Goal: Transaction & Acquisition: Purchase product/service

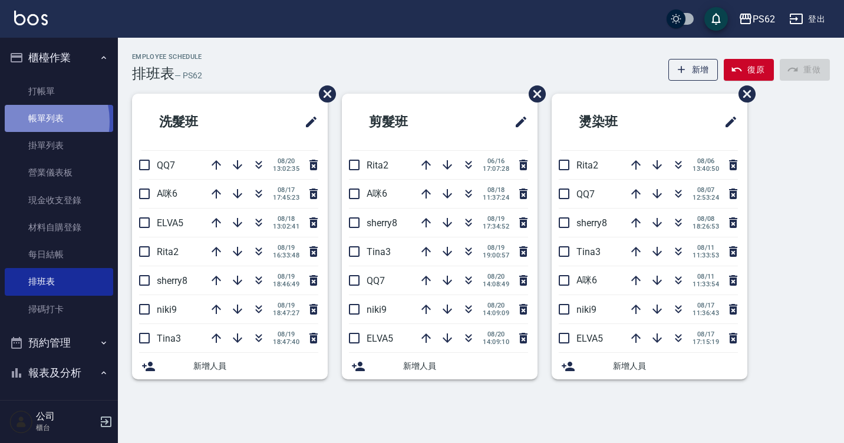
click at [28, 122] on link "帳單列表" at bounding box center [59, 118] width 108 height 27
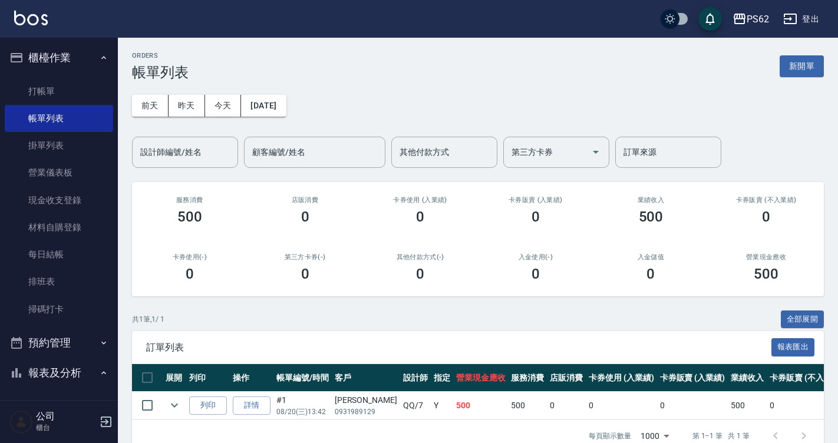
scroll to position [236, 0]
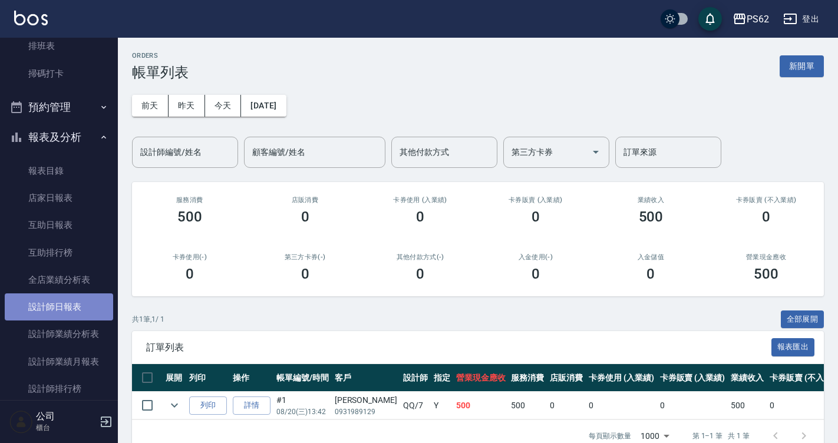
click at [71, 306] on link "設計師日報表" at bounding box center [59, 306] width 108 height 27
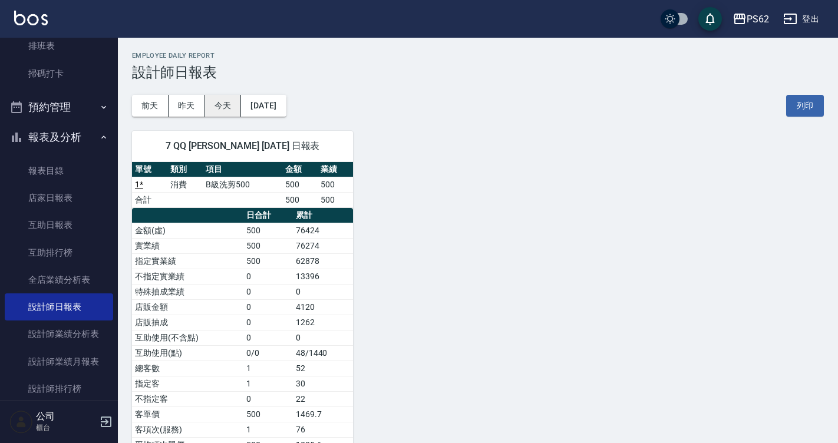
click at [223, 110] on button "今天" at bounding box center [223, 106] width 37 height 22
click at [264, 104] on button "[DATE]" at bounding box center [263, 106] width 45 height 22
click at [266, 103] on button "[DATE]" at bounding box center [263, 106] width 45 height 22
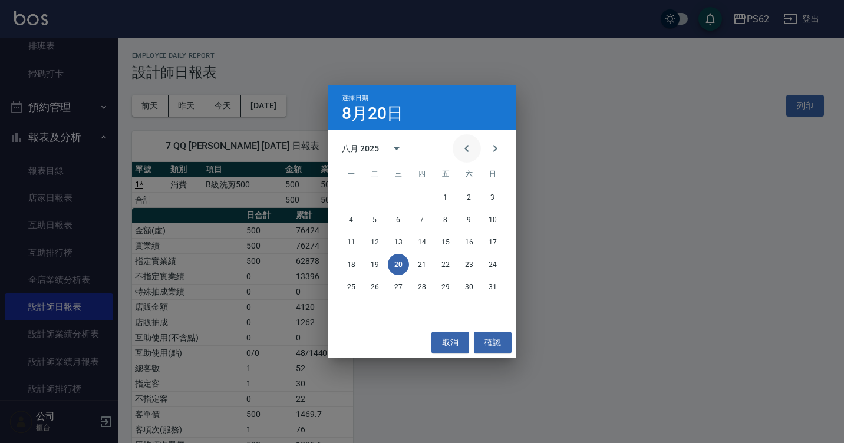
click at [465, 147] on icon "Previous month" at bounding box center [466, 148] width 14 height 14
click at [488, 243] on button "20" at bounding box center [492, 242] width 21 height 21
click at [488, 243] on div "PS62 [DATE] 設計師日報表 列印時間： [DATE][PHONE_NUMBER]:00 Employee Daily Report 設計師日報表 […" at bounding box center [419, 240] width 838 height 481
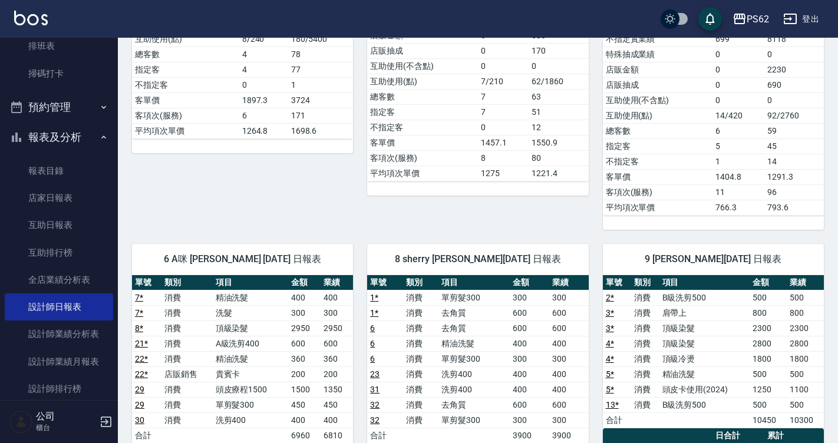
scroll to position [589, 0]
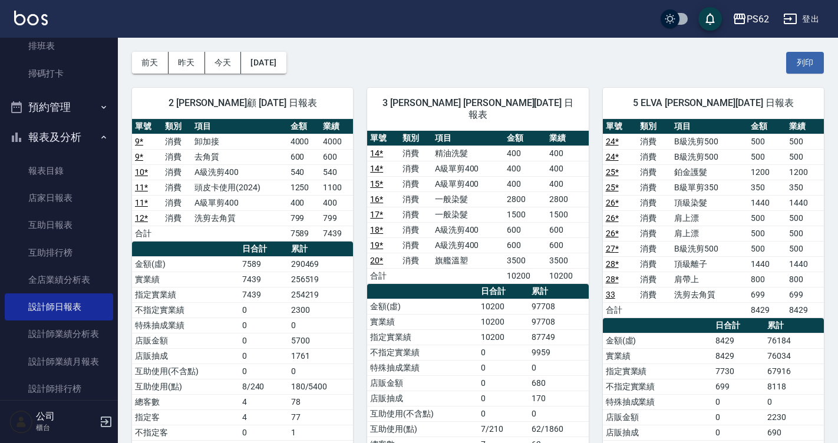
click at [212, 65] on button "今天" at bounding box center [223, 63] width 37 height 22
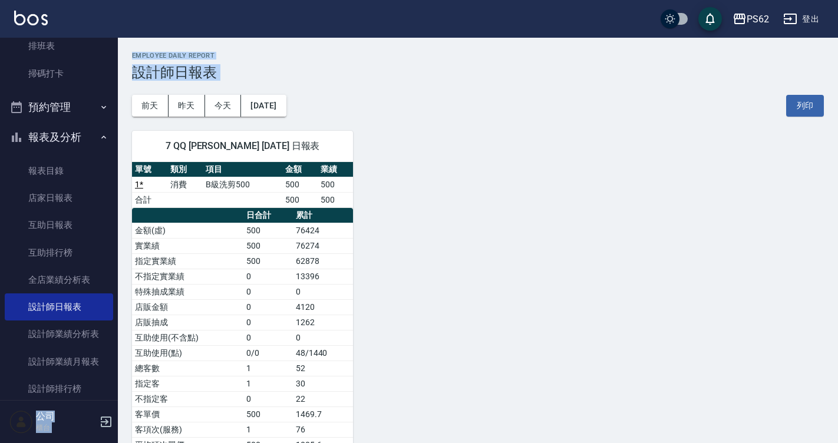
click at [214, 66] on h3 "設計師日報表" at bounding box center [478, 72] width 692 height 16
click at [405, 206] on div "7 QQ [PERSON_NAME] [DATE] 日報表 單號 類別 項目 金額 業績 1 * 消費 B級洗剪500 500 500 合計 500 500 …" at bounding box center [471, 292] width 706 height 350
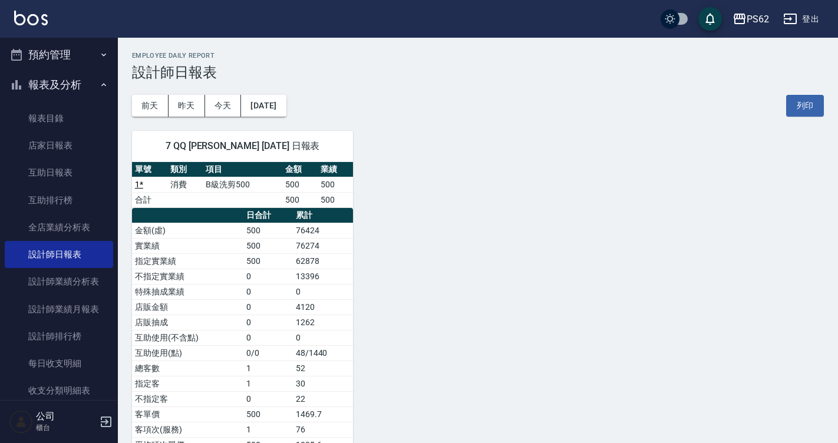
scroll to position [433, 0]
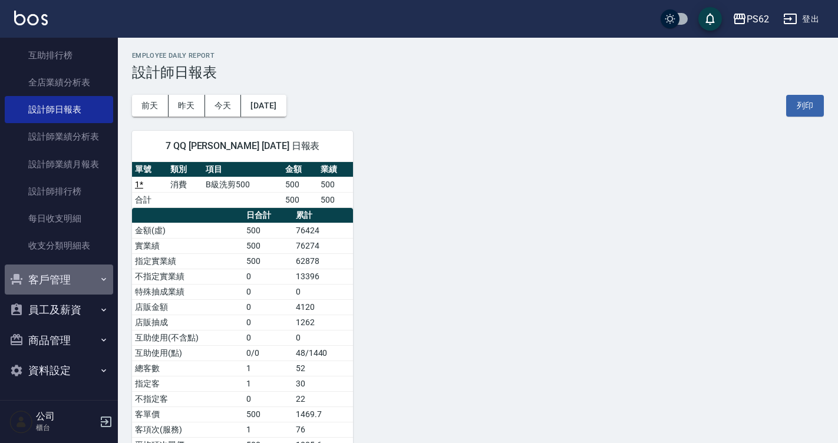
click at [81, 273] on button "客戶管理" at bounding box center [59, 279] width 108 height 31
click at [79, 277] on button "客戶管理" at bounding box center [59, 279] width 108 height 31
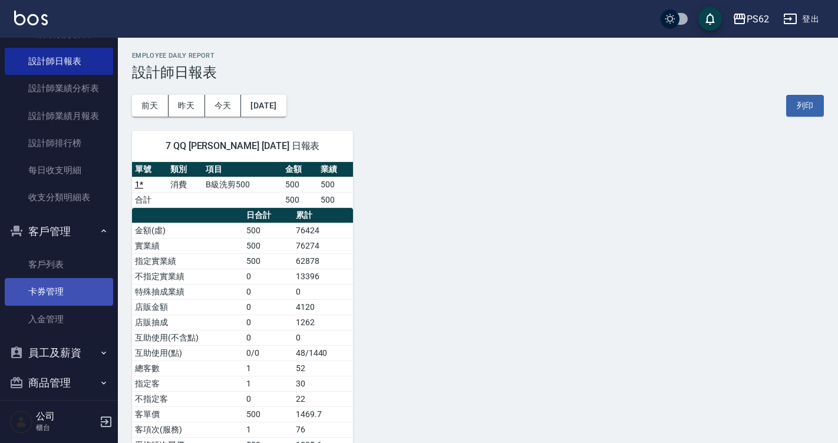
scroll to position [524, 0]
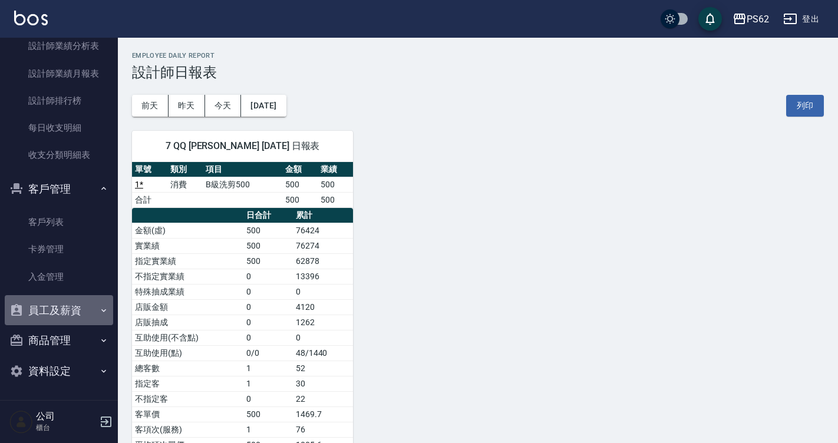
click at [78, 315] on button "員工及薪資" at bounding box center [59, 310] width 108 height 31
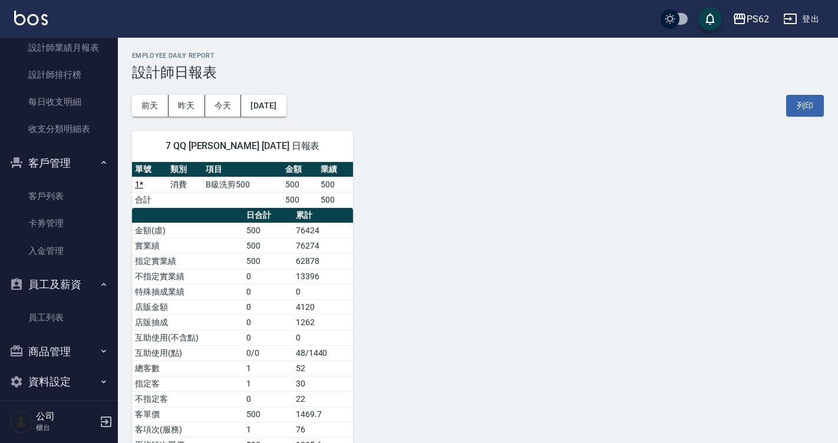
scroll to position [561, 0]
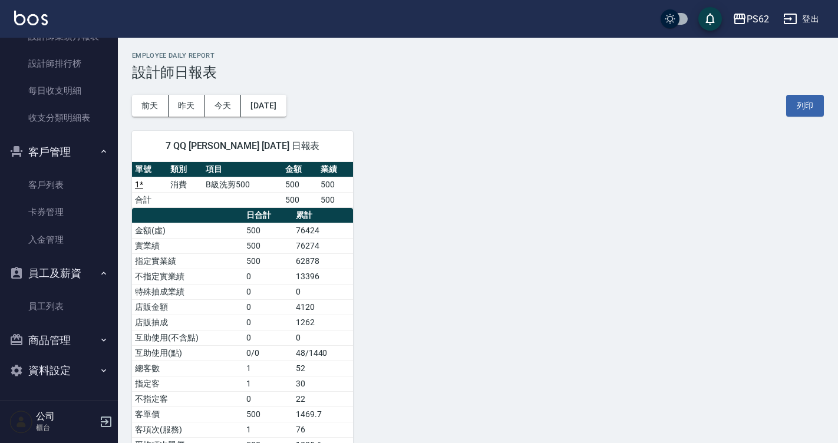
click at [67, 339] on button "商品管理" at bounding box center [59, 340] width 108 height 31
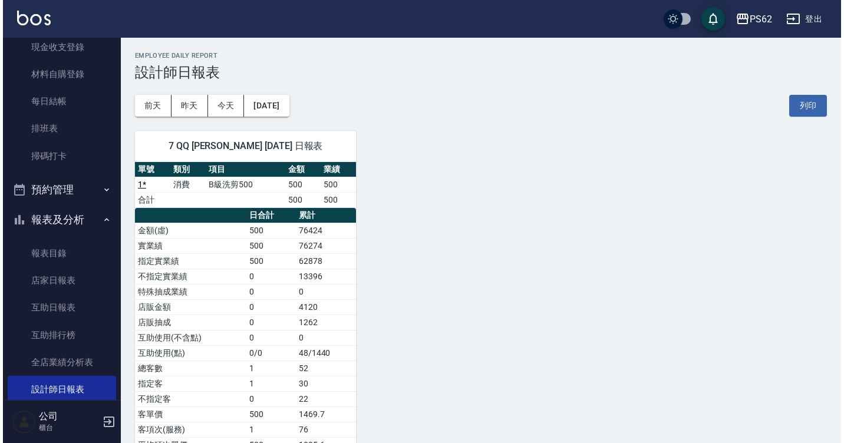
scroll to position [57, 0]
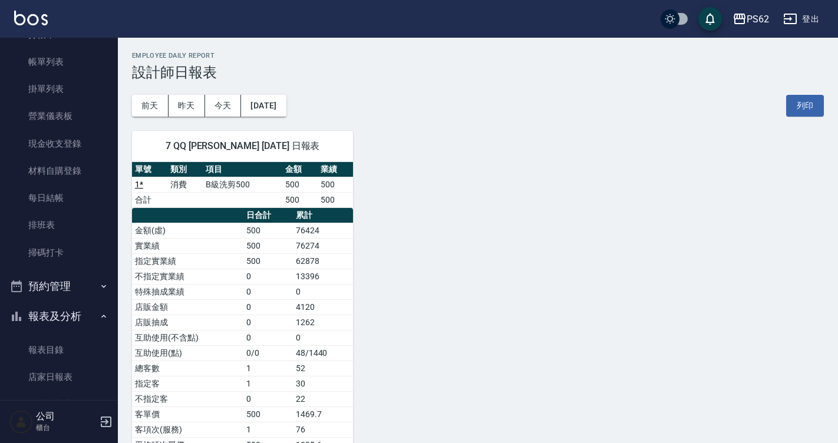
click at [148, 129] on div "7 QQ [PERSON_NAME] [DATE] 日報表 單號 類別 項目 金額 業績 1 * 消費 B級洗剪500 500 500 合計 500 500 …" at bounding box center [235, 292] width 235 height 350
click at [97, 157] on link "材料自購登錄" at bounding box center [59, 170] width 108 height 27
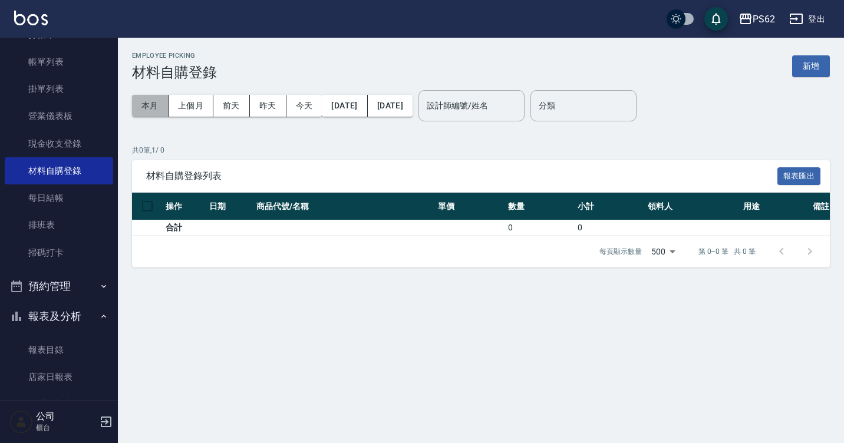
click at [162, 104] on button "本月" at bounding box center [150, 106] width 37 height 22
click at [178, 103] on button "上個月" at bounding box center [190, 106] width 45 height 22
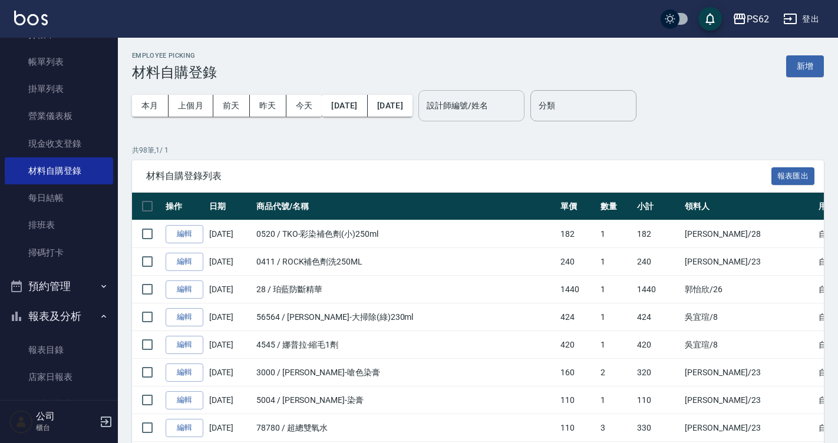
click at [502, 104] on input "設計師編號/姓名" at bounding box center [471, 105] width 95 height 21
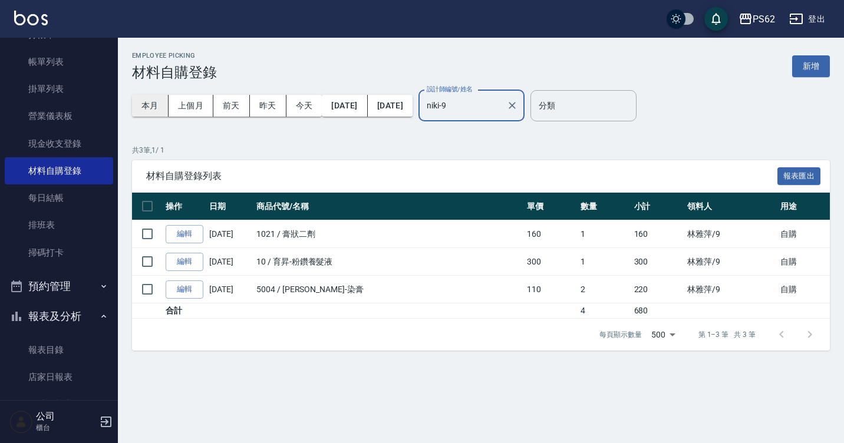
type input "niki-9"
drag, startPoint x: 142, startPoint y: 99, endPoint x: 141, endPoint y: 108, distance: 9.4
click at [141, 108] on button "本月" at bounding box center [150, 106] width 37 height 22
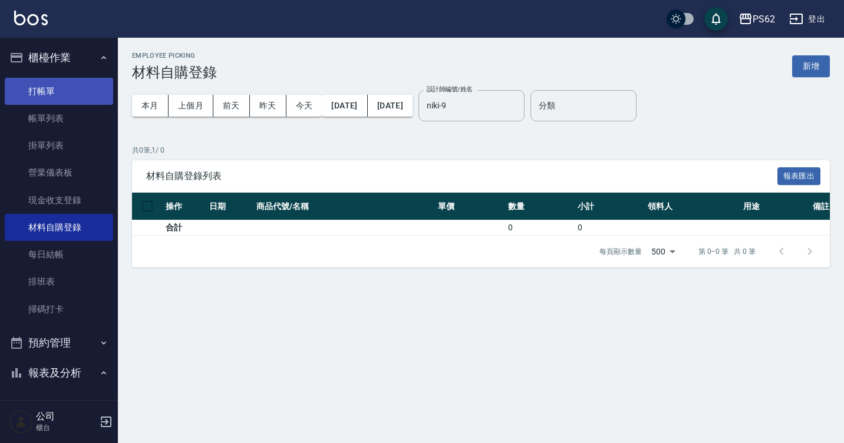
click at [72, 94] on link "打帳單" at bounding box center [59, 91] width 108 height 27
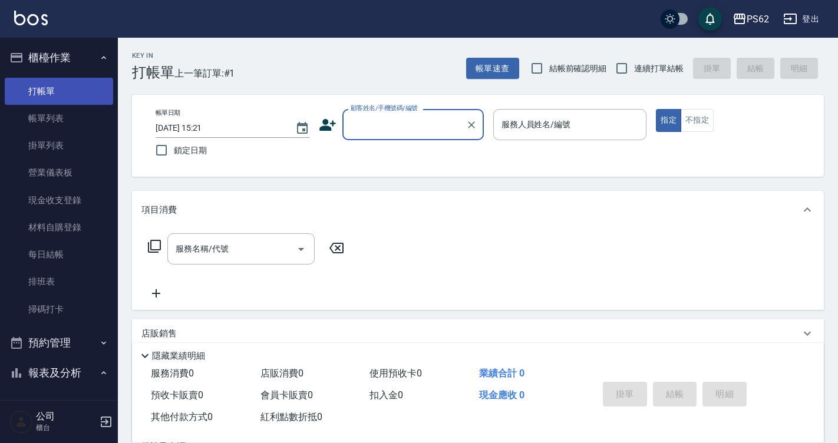
click at [78, 82] on link "打帳單" at bounding box center [59, 91] width 108 height 27
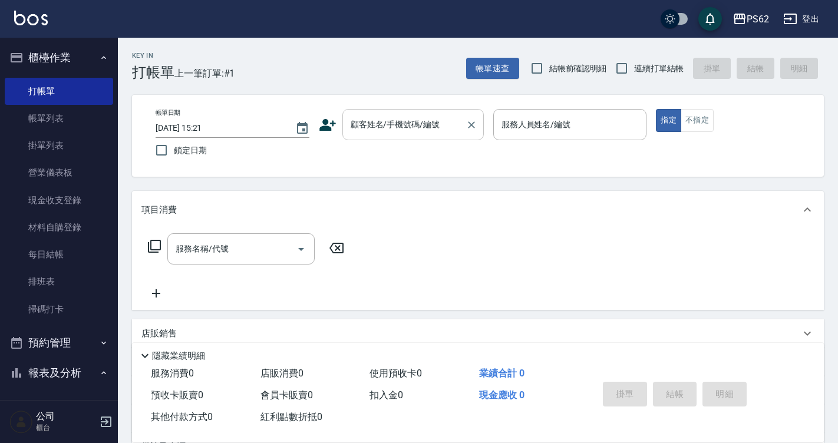
drag, startPoint x: 434, startPoint y: 112, endPoint x: 435, endPoint y: 118, distance: 6.5
click at [434, 112] on div "顧客姓名/手機號碼/編號" at bounding box center [412, 124] width 141 height 31
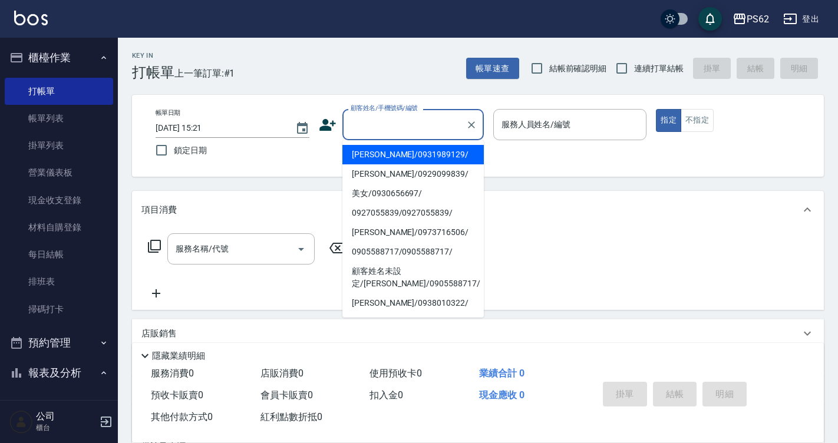
click at [435, 123] on input "顧客姓名/手機號碼/編號" at bounding box center [404, 124] width 113 height 21
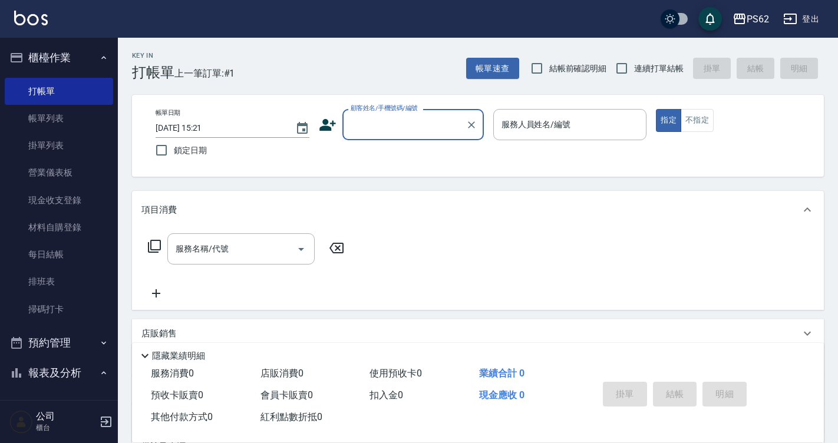
click at [435, 123] on input "顧客姓名/手機號碼/編號" at bounding box center [404, 124] width 113 height 21
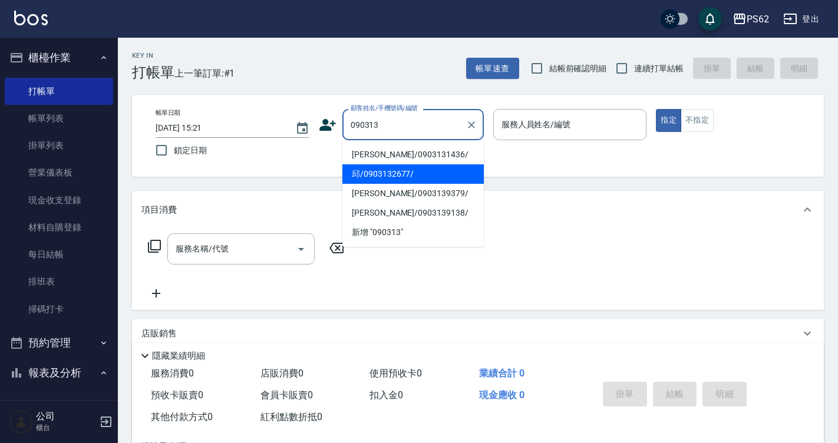
type input "邱/0903132677/"
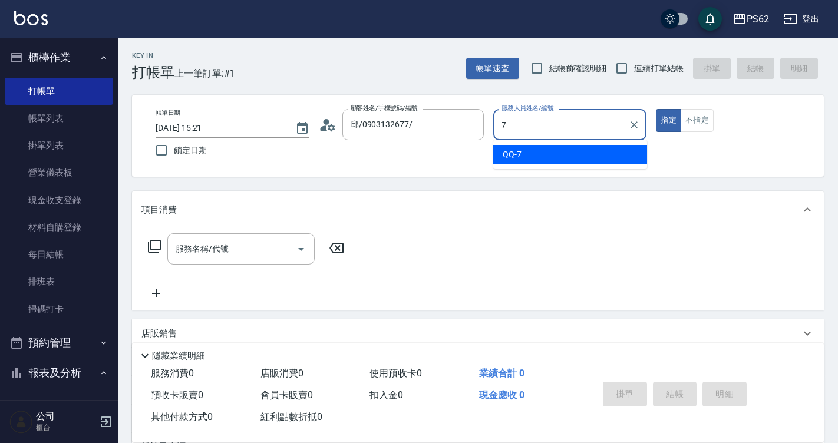
type input "QQ-7"
type button "true"
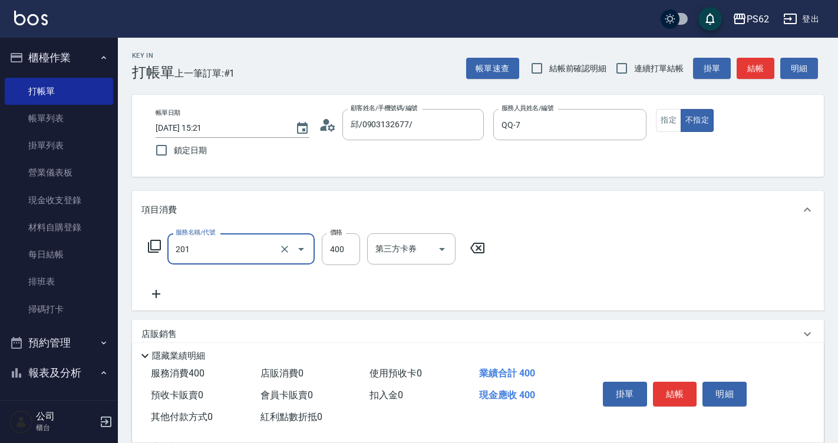
type input "洗剪400(201)"
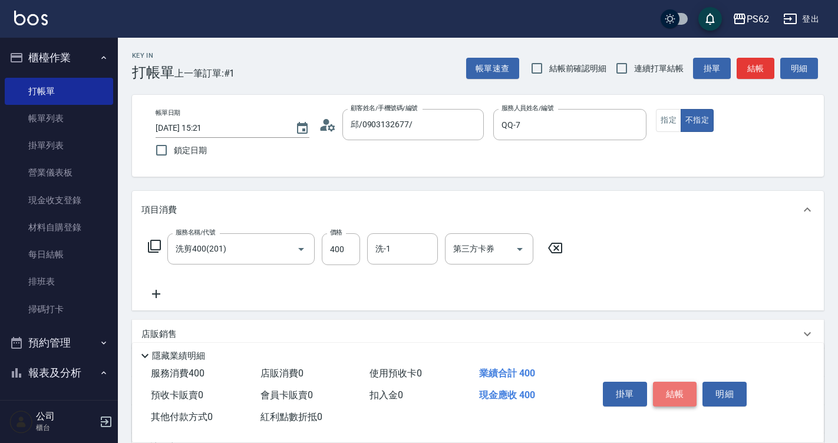
click at [682, 394] on button "結帳" at bounding box center [675, 394] width 44 height 25
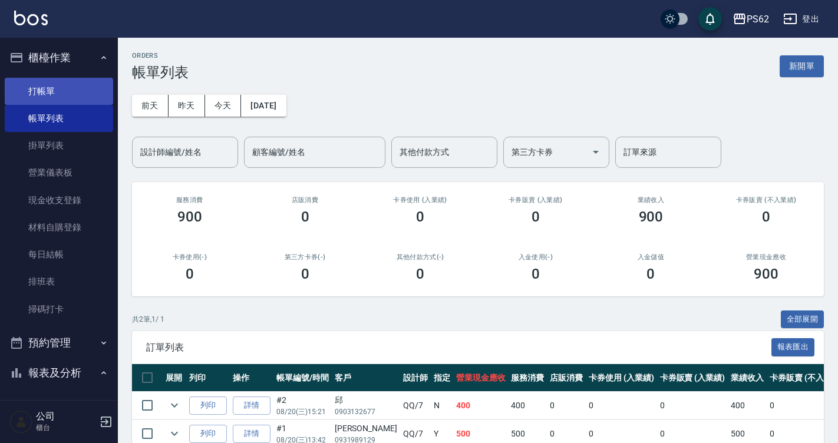
click at [46, 87] on link "打帳單" at bounding box center [59, 91] width 108 height 27
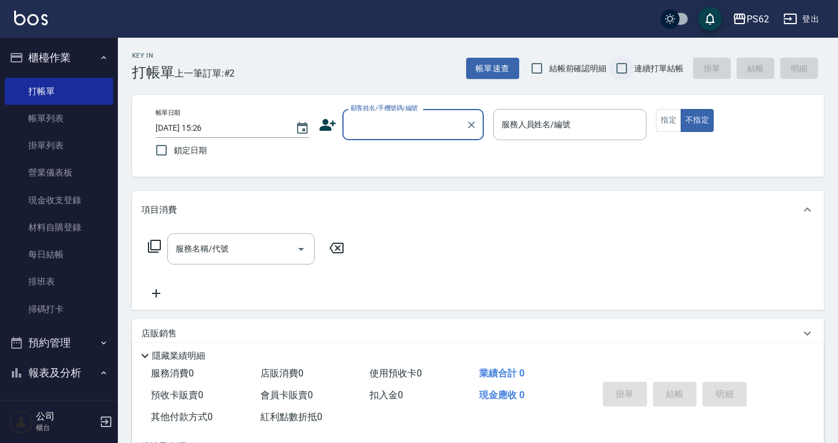
click at [633, 67] on input "連續打單結帳" at bounding box center [621, 68] width 25 height 25
checkbox input "true"
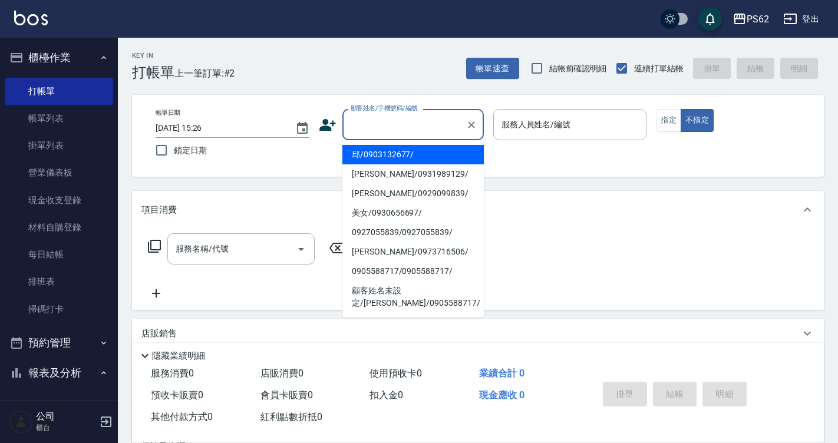
click at [383, 132] on input "顧客姓名/手機號碼/編號" at bounding box center [404, 124] width 113 height 21
click at [378, 156] on li "邱/0903132677/" at bounding box center [412, 154] width 141 height 19
type input "邱/0903132677/"
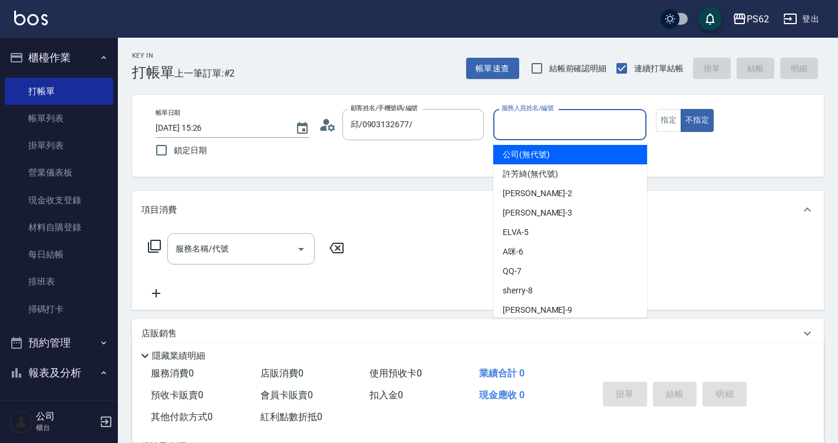
click at [590, 130] on input "服務人員姓名/編號" at bounding box center [569, 124] width 143 height 21
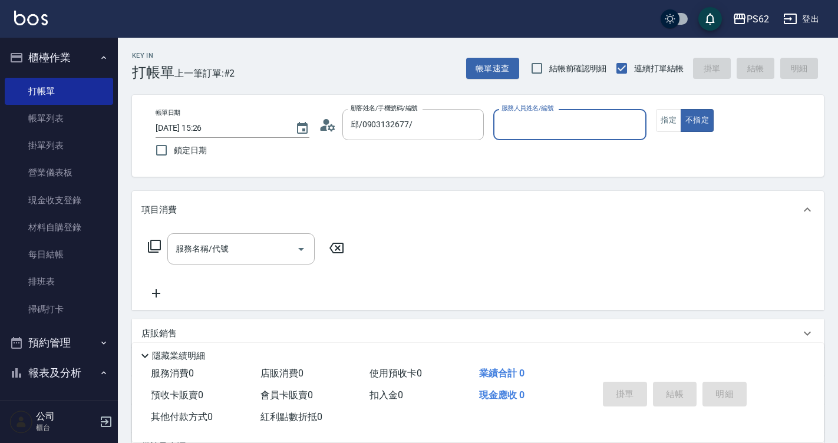
type input "8"
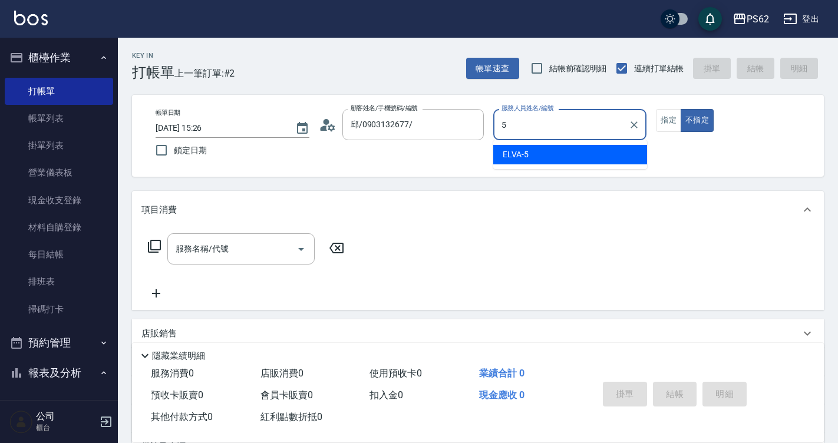
type input "ELVA-5"
type button "false"
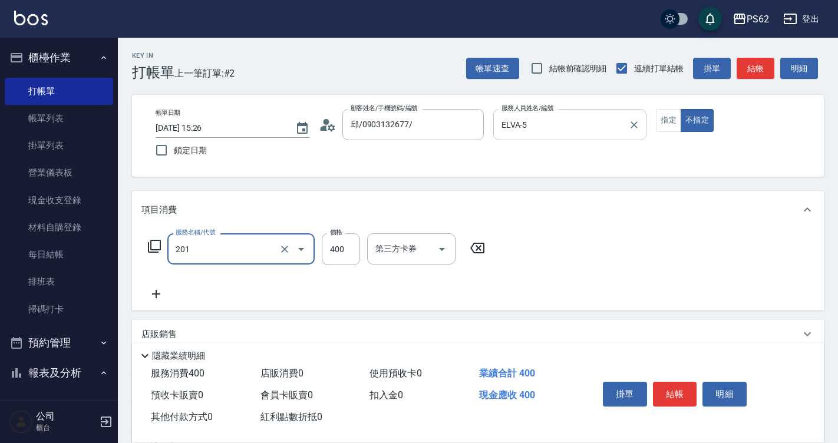
type input "洗剪400(201)"
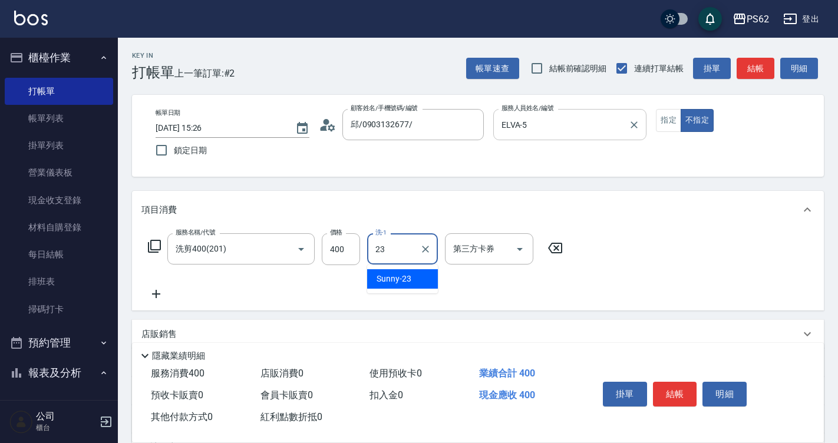
type input "Sunny-23"
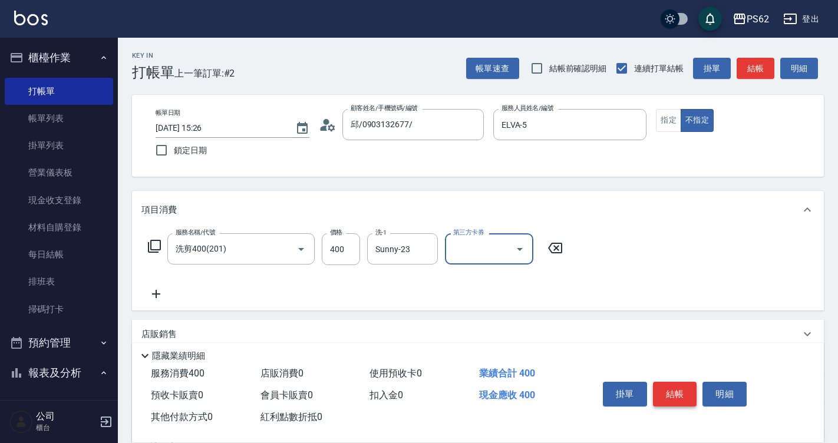
click at [672, 382] on button "結帳" at bounding box center [675, 394] width 44 height 25
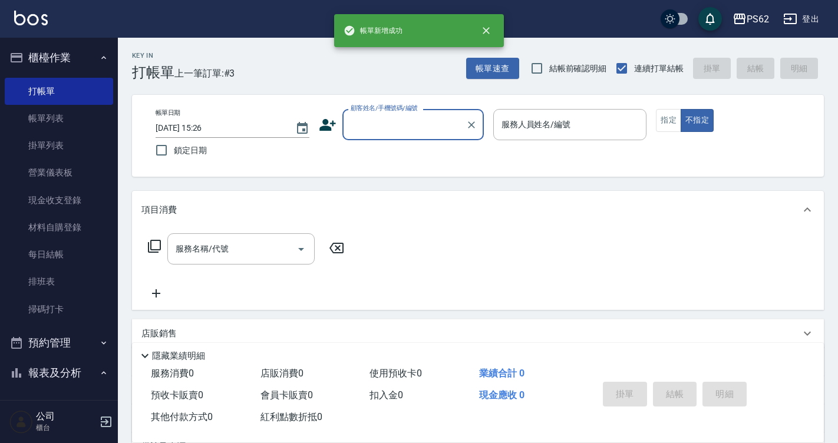
click at [378, 137] on div "顧客姓名/手機號碼/編號" at bounding box center [412, 124] width 141 height 31
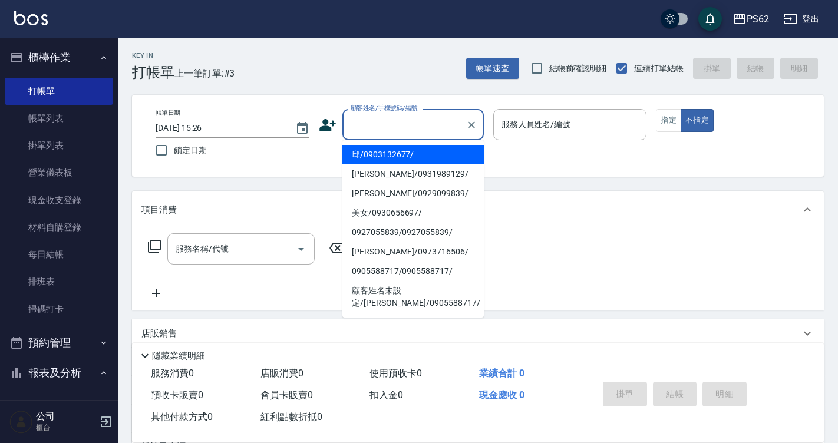
click at [378, 157] on li "邱/0903132677/" at bounding box center [412, 154] width 141 height 19
click at [378, 157] on div "帳單日期 [DATE] 15:26 鎖定日期 顧客姓名/手機號碼/編號 顧客姓名/手機號碼/編號 服務人員姓名/編號 服務人員姓名/編號 指定 不指定" at bounding box center [477, 136] width 663 height 54
type input "邱/0903132677/"
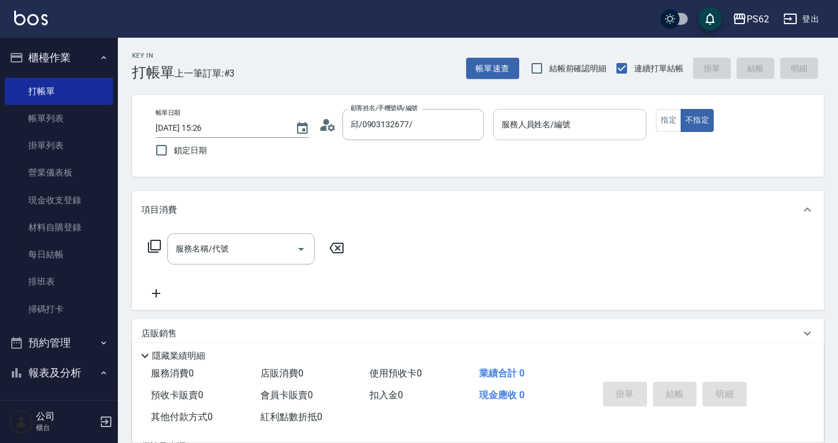
click at [603, 138] on div "服務人員姓名/編號" at bounding box center [570, 124] width 154 height 31
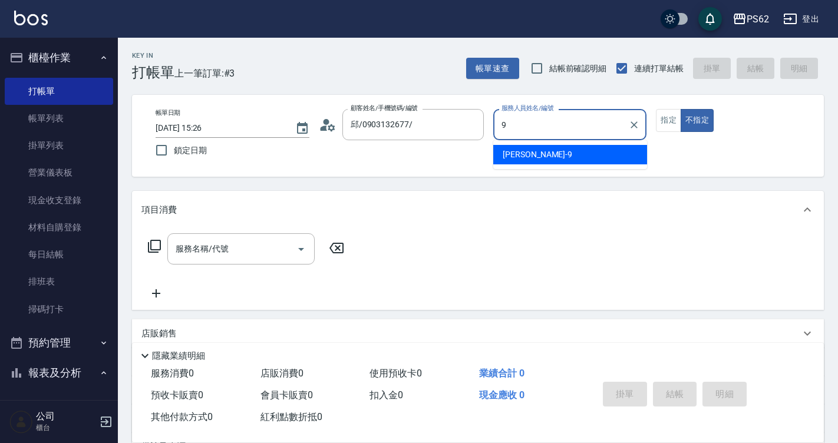
type input "niki-9"
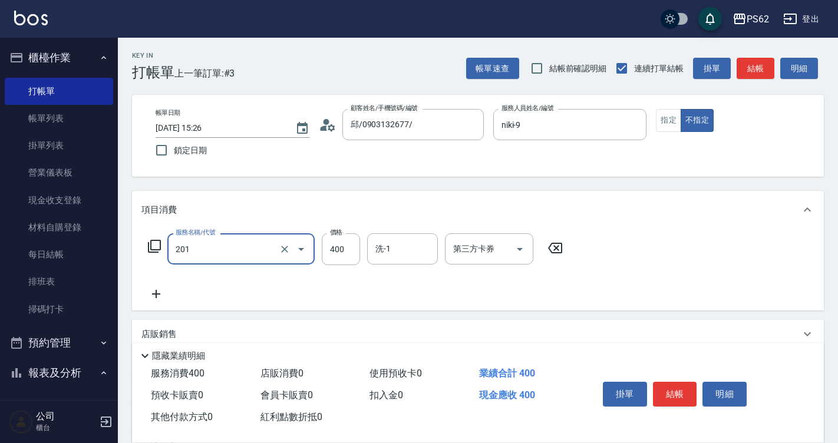
type input "洗剪400(201)"
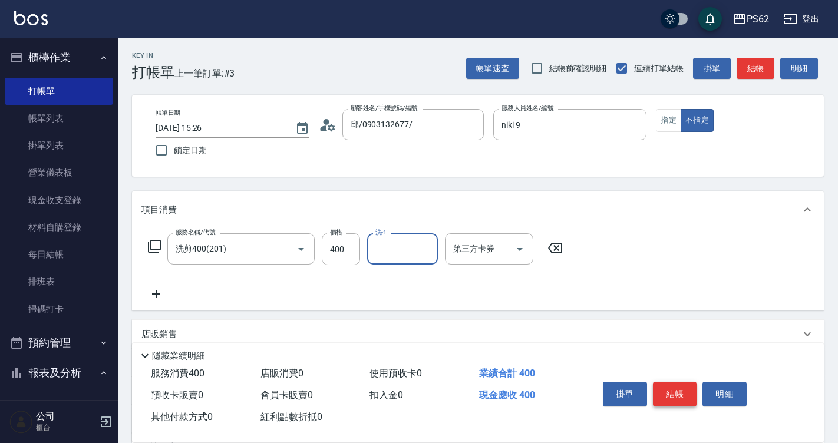
click at [672, 385] on button "結帳" at bounding box center [675, 394] width 44 height 25
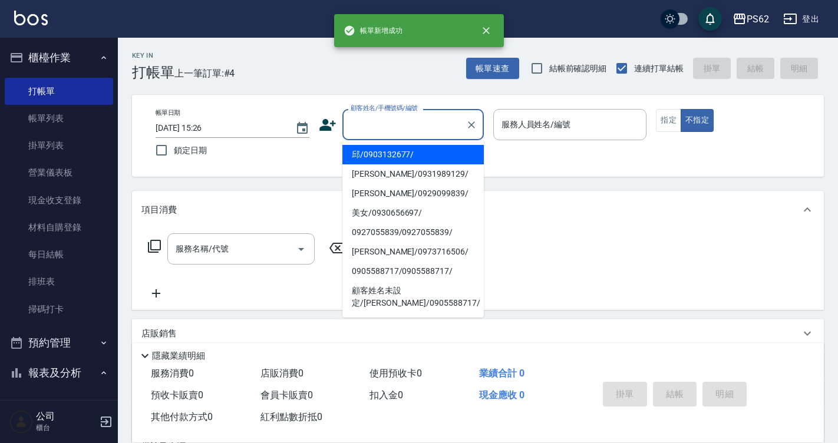
click at [363, 119] on input "顧客姓名/手機號碼/編號" at bounding box center [404, 124] width 113 height 21
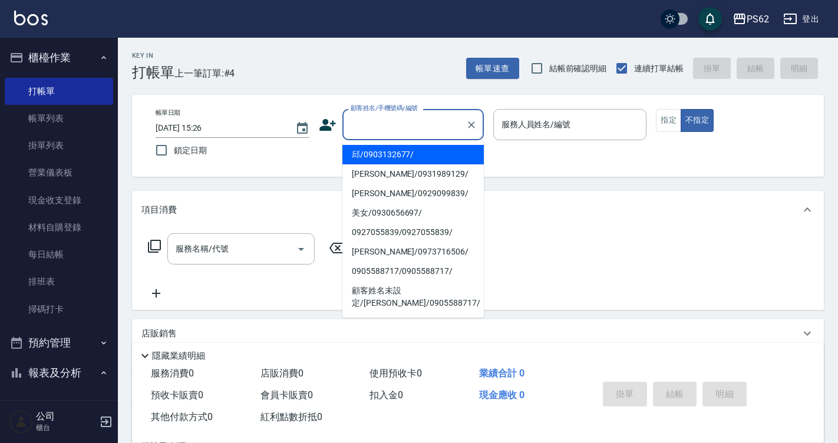
click at [364, 144] on ul "邱/0903132677/ [PERSON_NAME]/0931989129/ [PERSON_NAME]/0929099839/ 美女/0930656697…" at bounding box center [412, 228] width 141 height 177
click at [355, 154] on li "邱/0903132677/" at bounding box center [412, 154] width 141 height 19
type input "邱/0903132677/"
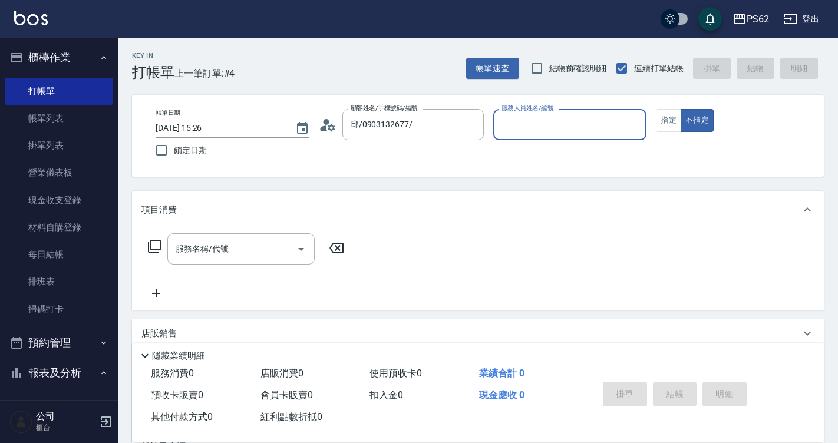
click at [324, 119] on icon at bounding box center [328, 125] width 18 height 18
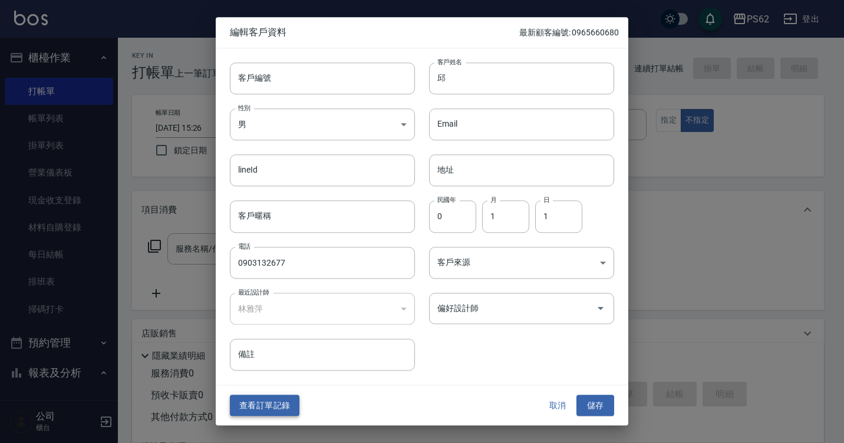
click at [280, 405] on button "查看訂單記錄" at bounding box center [265, 406] width 70 height 22
click at [280, 405] on div "Key In 打帳單 上一筆訂單:#4 帳單速查 結帳前確認明細 連續打單結帳 掛單 結帳 明細 帳單日期 [DATE] 15:26 鎖定日期 顧客姓名/手機…" at bounding box center [419, 287] width 838 height 574
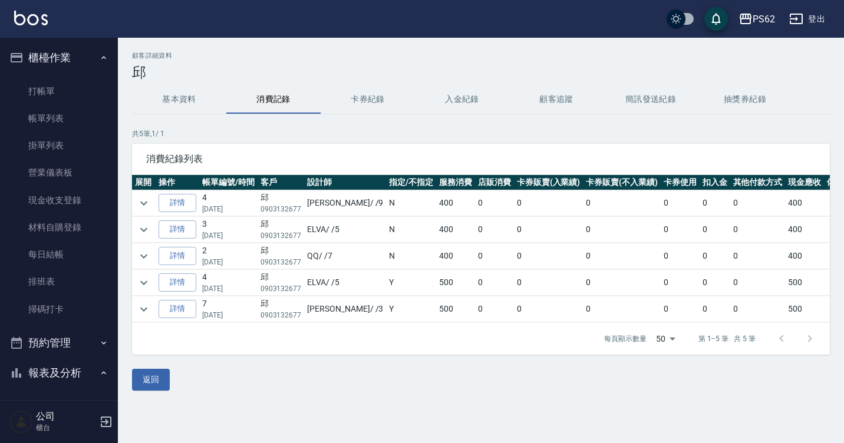
click at [436, 230] on td "400" at bounding box center [455, 230] width 39 height 26
drag, startPoint x: 315, startPoint y: 287, endPoint x: 342, endPoint y: 295, distance: 27.4
click at [330, 292] on td "ELVA / /5" at bounding box center [345, 283] width 82 height 26
click at [343, 295] on td "ELVA / /5" at bounding box center [345, 283] width 82 height 26
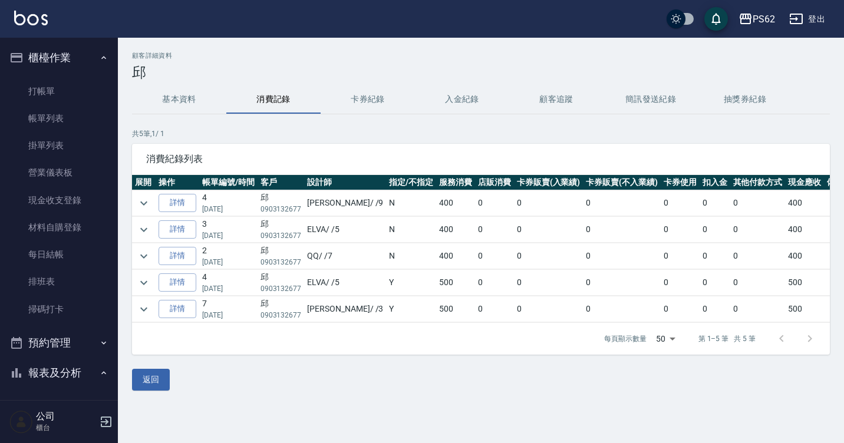
click at [343, 295] on td "ELVA / /5" at bounding box center [345, 283] width 82 height 26
click at [344, 300] on td "[PERSON_NAME] / /3" at bounding box center [345, 309] width 82 height 26
click at [344, 328] on div "每頁顯示數量 50 50 第 1–5 筆 共 5 筆" at bounding box center [480, 339] width 697 height 32
click at [147, 283] on icon "expand row" at bounding box center [144, 283] width 14 height 14
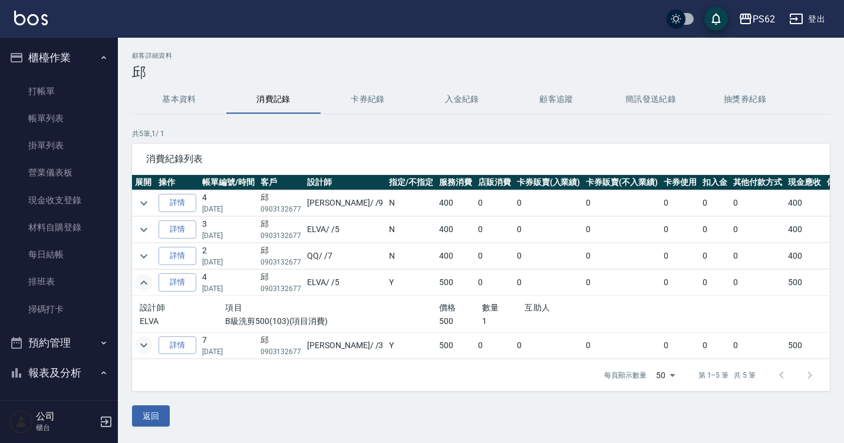
click at [145, 345] on icon "expand row" at bounding box center [144, 345] width 14 height 14
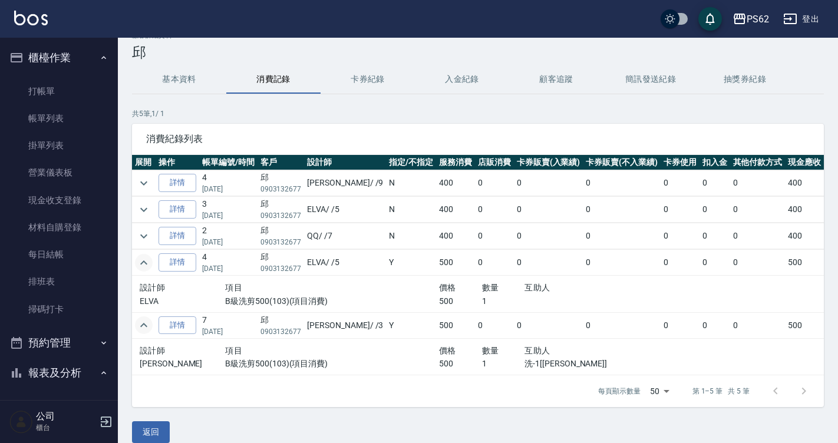
scroll to position [34, 0]
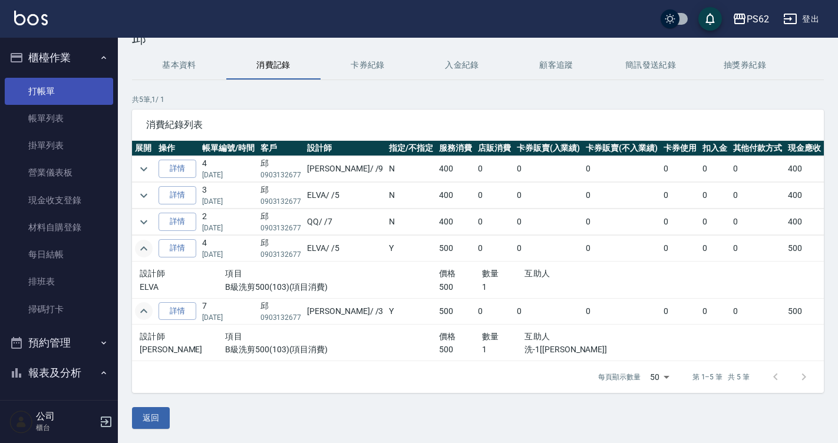
click at [62, 87] on link "打帳單" at bounding box center [59, 91] width 108 height 27
